Goal: Find specific page/section: Find specific page/section

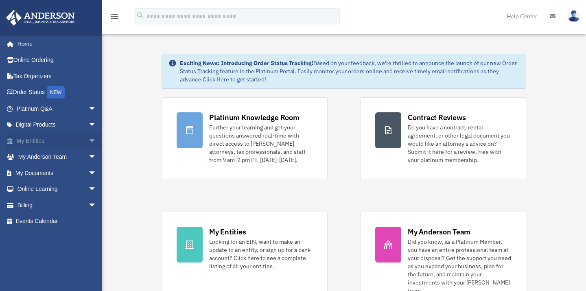
click at [88, 139] on span "arrow_drop_down" at bounding box center [96, 141] width 16 height 17
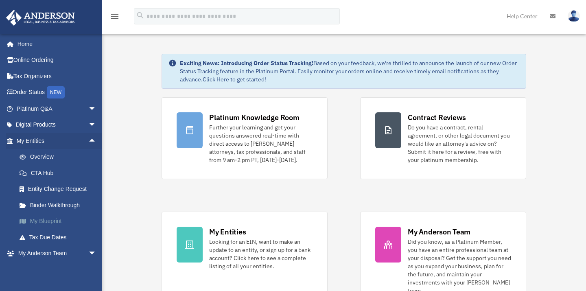
click at [50, 220] on link "My Blueprint" at bounding box center [59, 221] width 97 height 16
